Goal: Find specific page/section: Find specific page/section

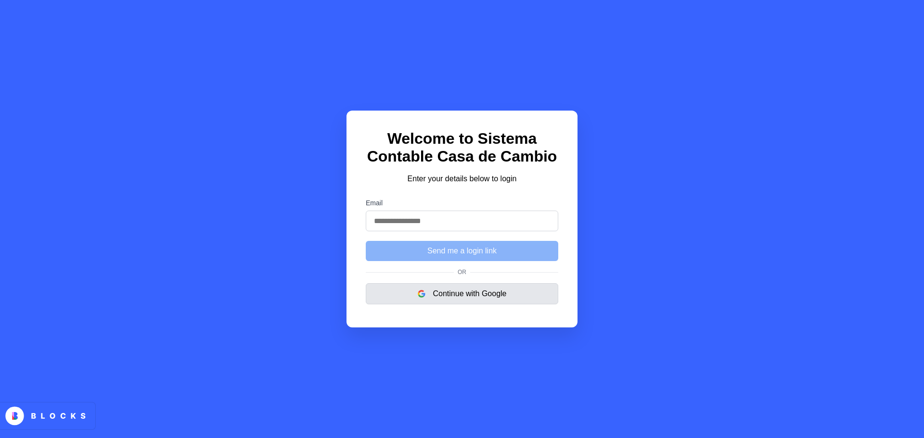
click at [487, 305] on button "Continue with Google" at bounding box center [462, 293] width 192 height 21
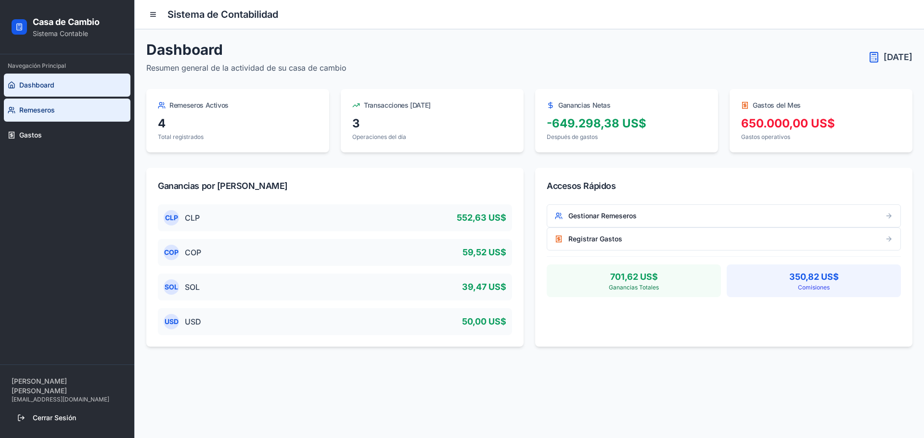
click at [105, 106] on link "Remeseros" at bounding box center [67, 110] width 127 height 23
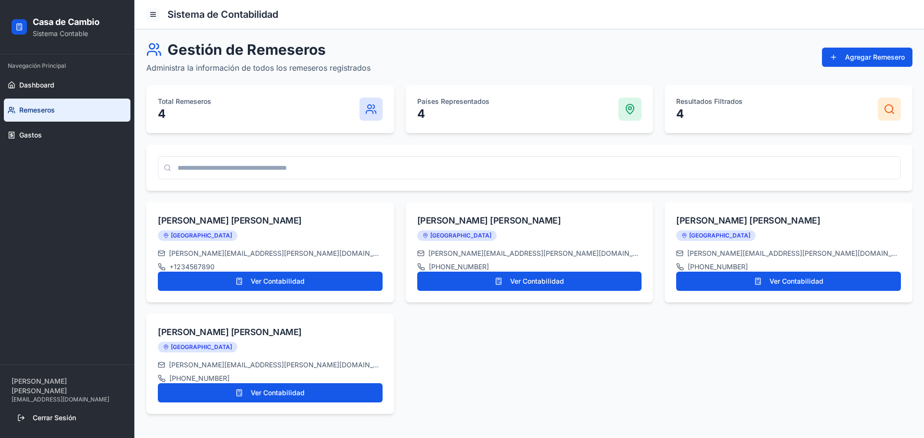
click at [152, 9] on button at bounding box center [152, 14] width 13 height 13
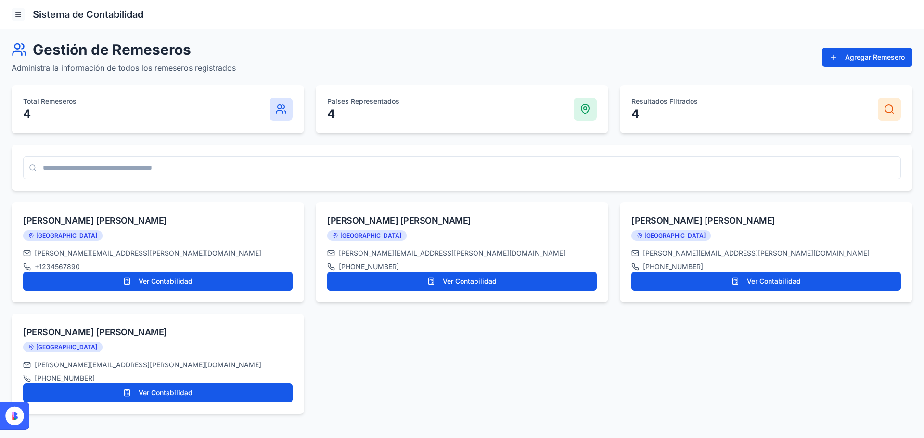
click at [17, 15] on button at bounding box center [18, 14] width 13 height 13
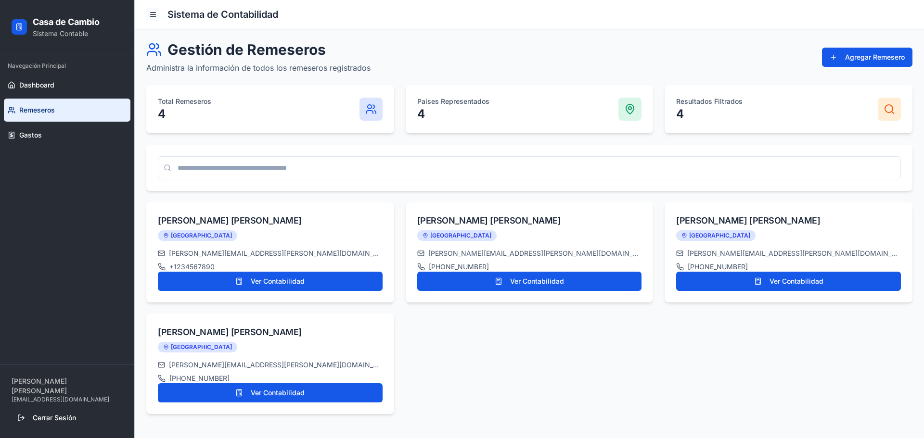
click at [17, 15] on div "Casa de Cambio Sistema Contable" at bounding box center [67, 27] width 127 height 46
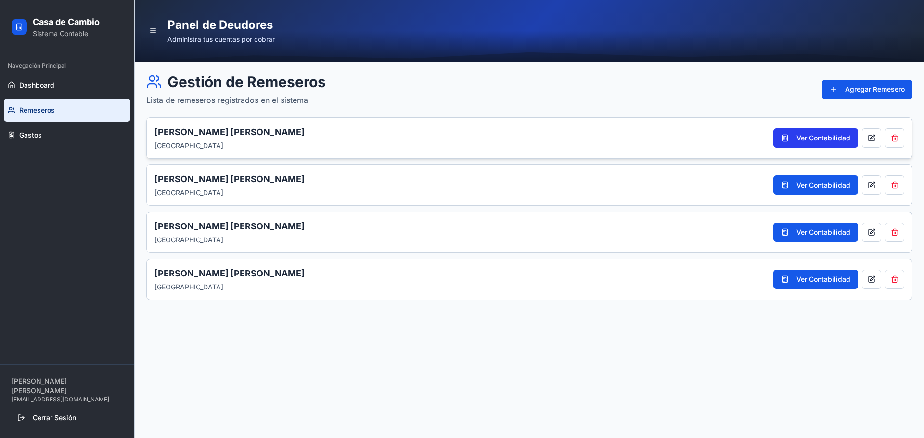
click at [790, 139] on button "Ver Contabilidad" at bounding box center [815, 137] width 85 height 19
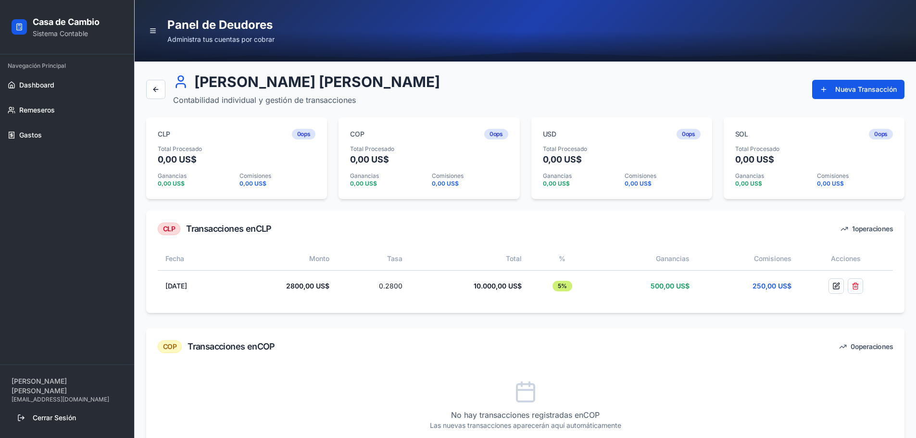
click at [160, 79] on div "Ana López Contabilidad individual y gestión de transacciones" at bounding box center [293, 89] width 294 height 33
click at [160, 87] on button at bounding box center [155, 89] width 19 height 19
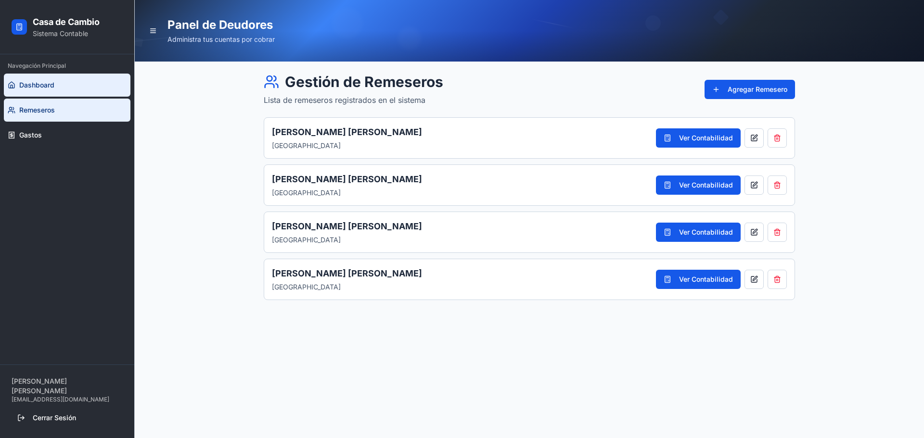
click at [63, 82] on link "Dashboard" at bounding box center [67, 85] width 127 height 23
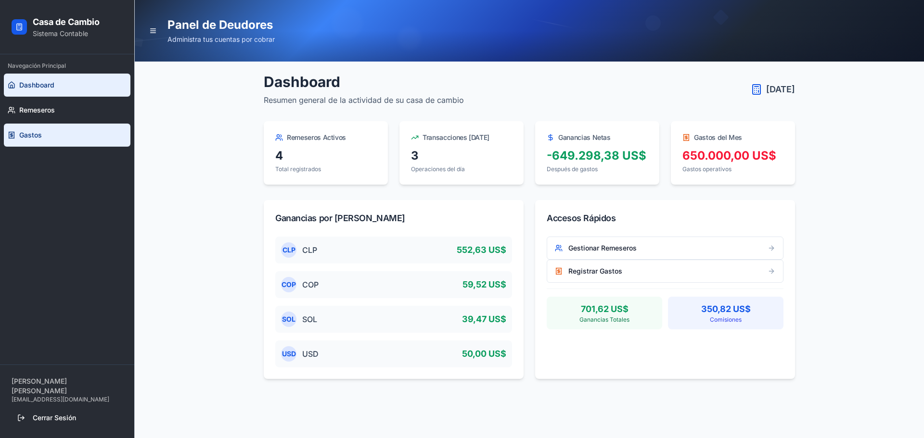
click at [51, 146] on link "Gastos" at bounding box center [67, 135] width 127 height 23
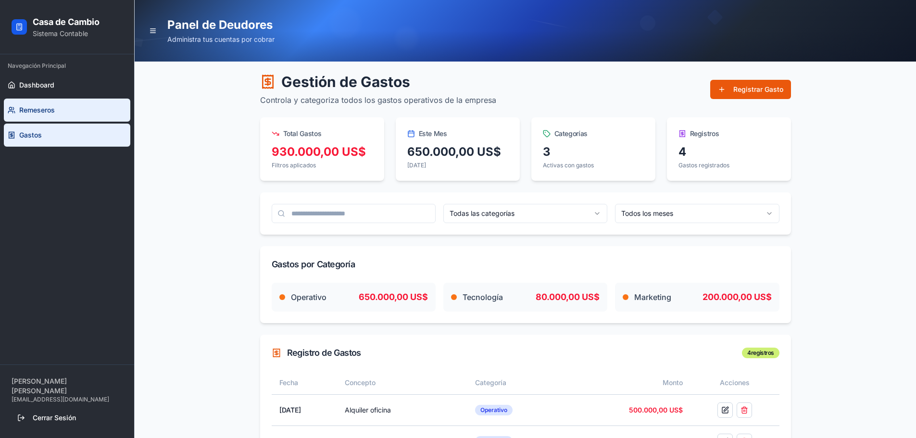
click at [63, 110] on link "Remeseros" at bounding box center [67, 110] width 127 height 23
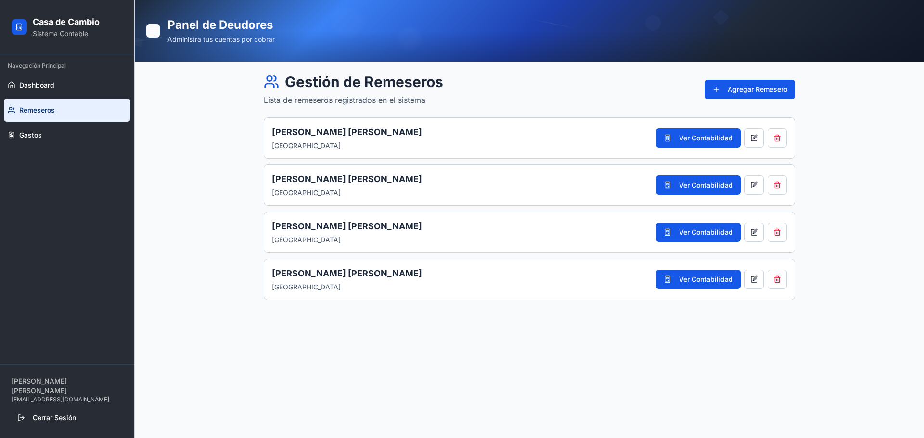
click at [152, 26] on button at bounding box center [152, 30] width 13 height 13
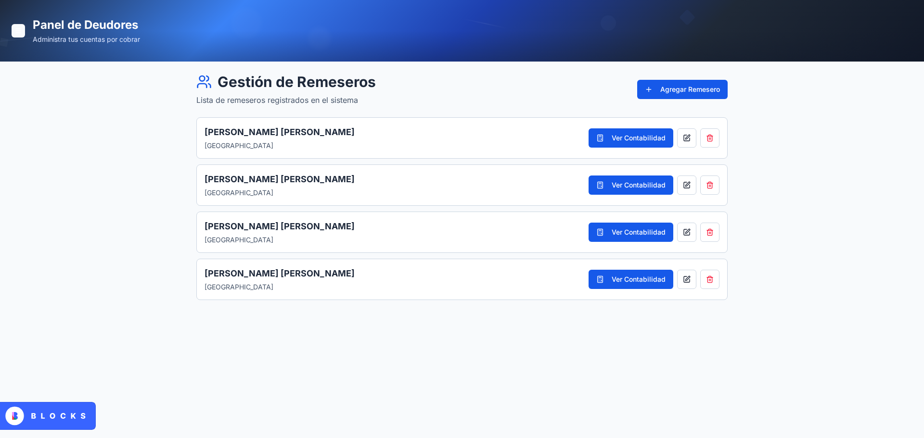
click at [16, 29] on button at bounding box center [18, 30] width 13 height 13
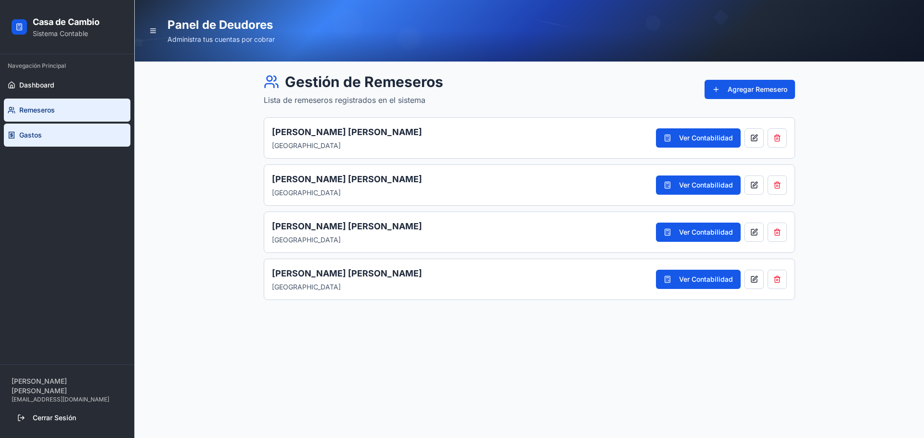
click at [28, 137] on span "Gastos" at bounding box center [30, 135] width 23 height 10
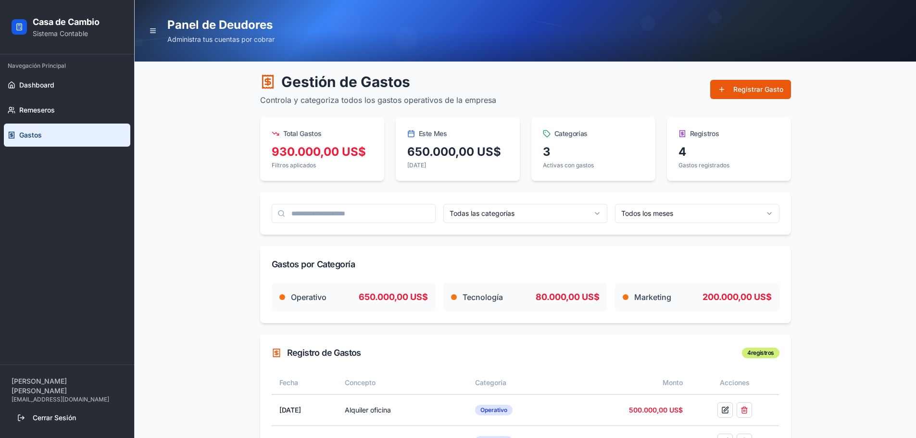
click at [524, 209] on html "Casa de Cambio Sistema Contable Navegación Principal Dashboard Remeseros Gastos…" at bounding box center [458, 271] width 916 height 543
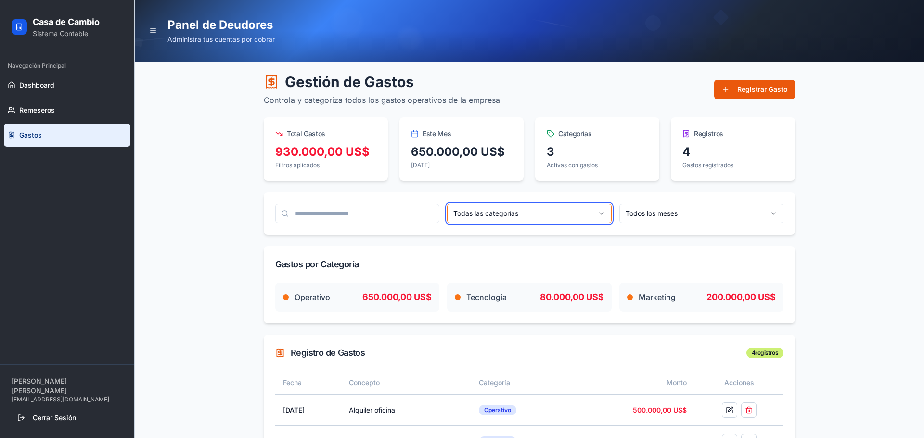
click at [524, 209] on html "Casa de Cambio Sistema Contable Navegación Principal Dashboard Remeseros Gastos…" at bounding box center [462, 271] width 924 height 543
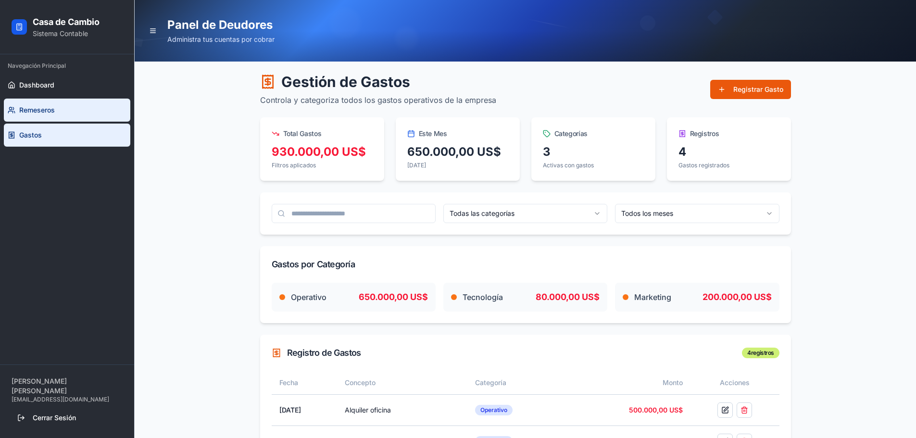
click at [96, 117] on link "Remeseros" at bounding box center [67, 110] width 127 height 23
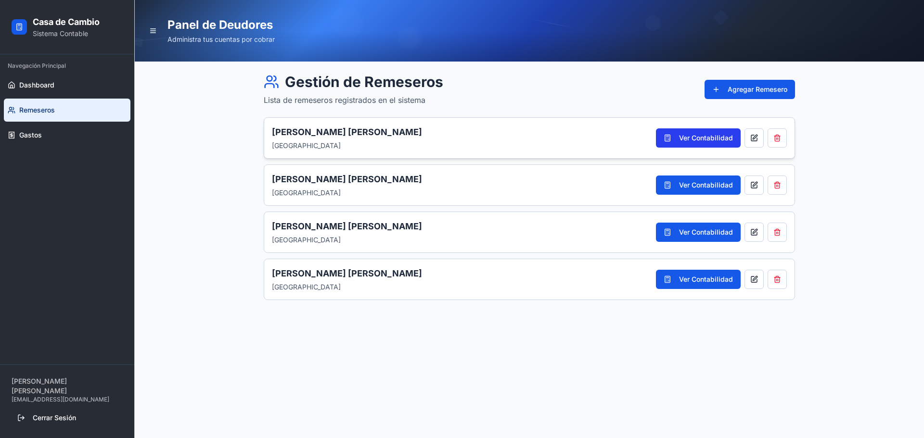
click at [728, 139] on button "Ver Contabilidad" at bounding box center [698, 137] width 85 height 19
